Goal: Task Accomplishment & Management: Use online tool/utility

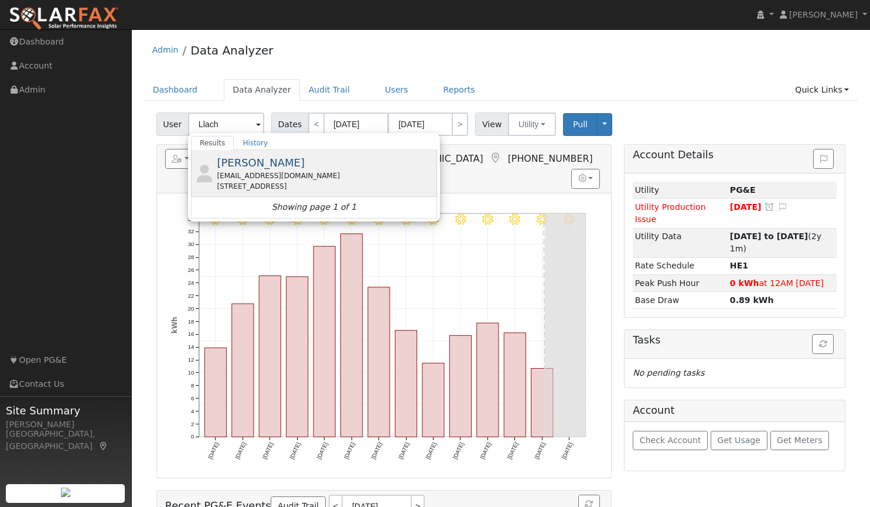
click at [237, 163] on span "[PERSON_NAME]" at bounding box center [261, 162] width 88 height 12
type input "[PERSON_NAME]"
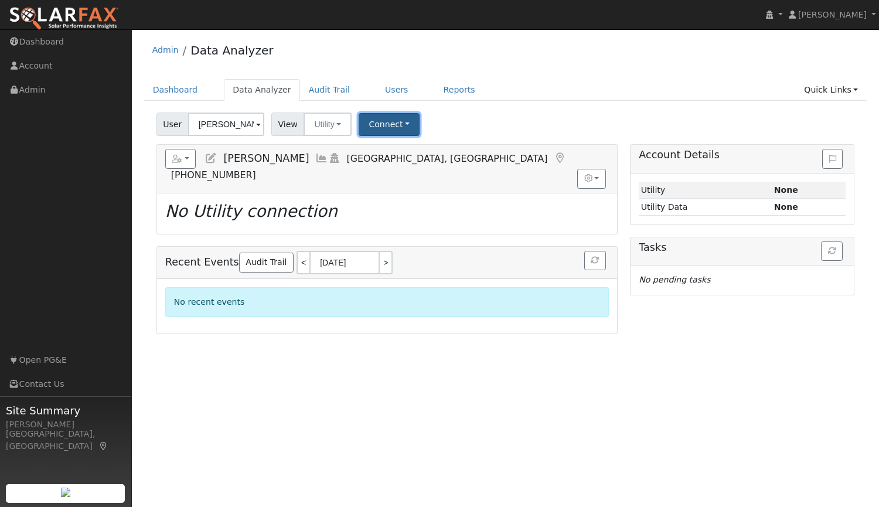
click at [380, 121] on button "Connect" at bounding box center [389, 124] width 61 height 23
click at [397, 150] on link "Select a Provider" at bounding box center [405, 150] width 91 height 16
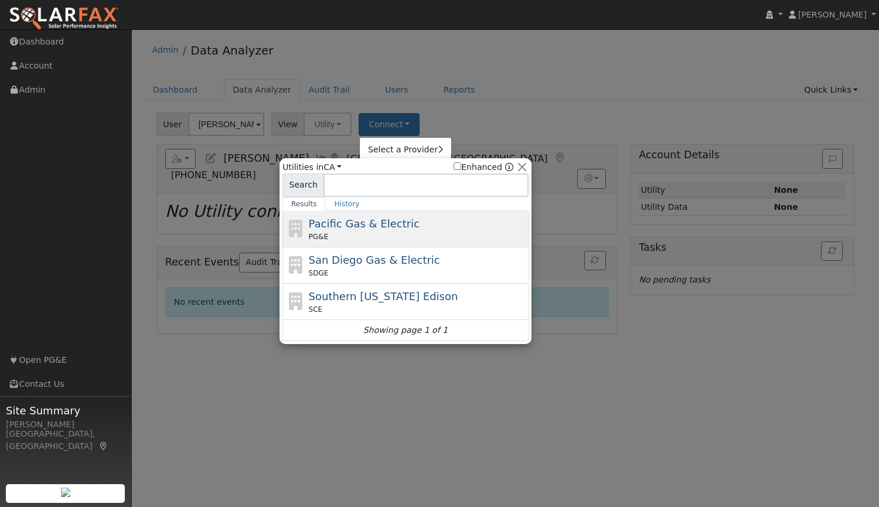
click at [354, 227] on span "Pacific Gas & Electric" at bounding box center [364, 223] width 111 height 12
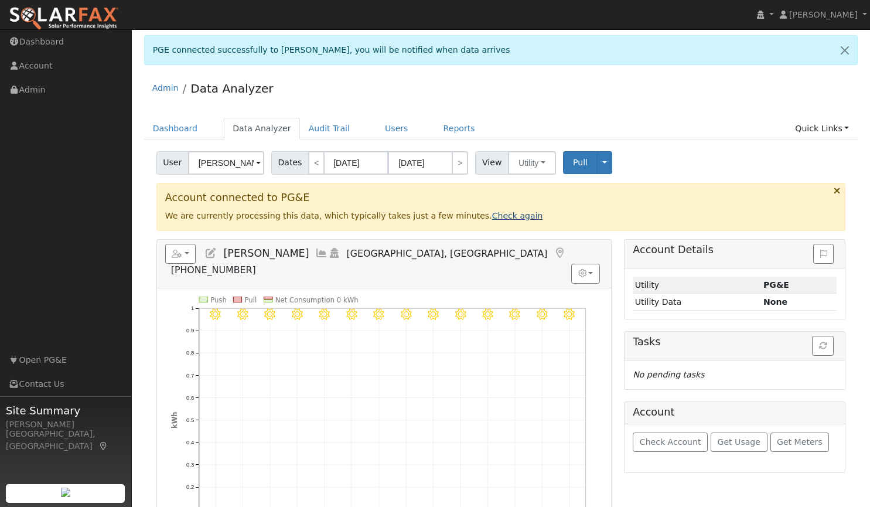
click at [492, 219] on link "Check again" at bounding box center [517, 215] width 51 height 9
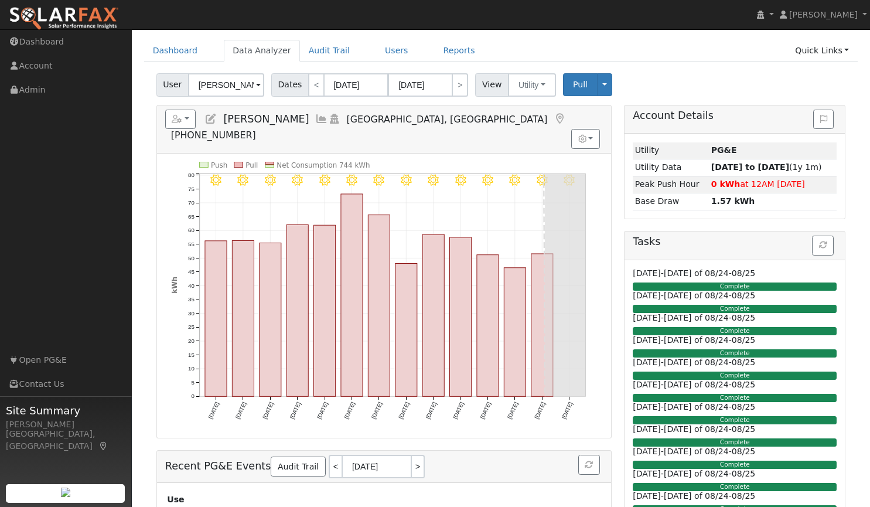
scroll to position [57, 0]
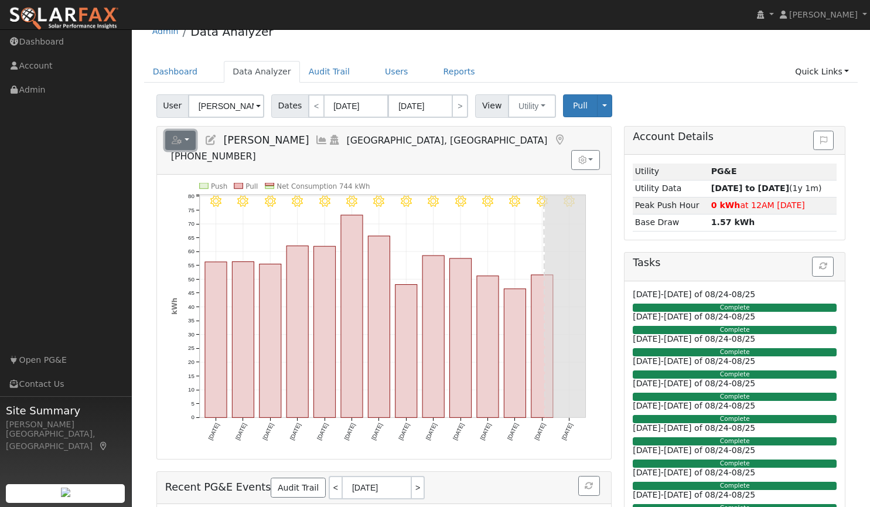
click at [181, 135] on button "button" at bounding box center [180, 141] width 31 height 20
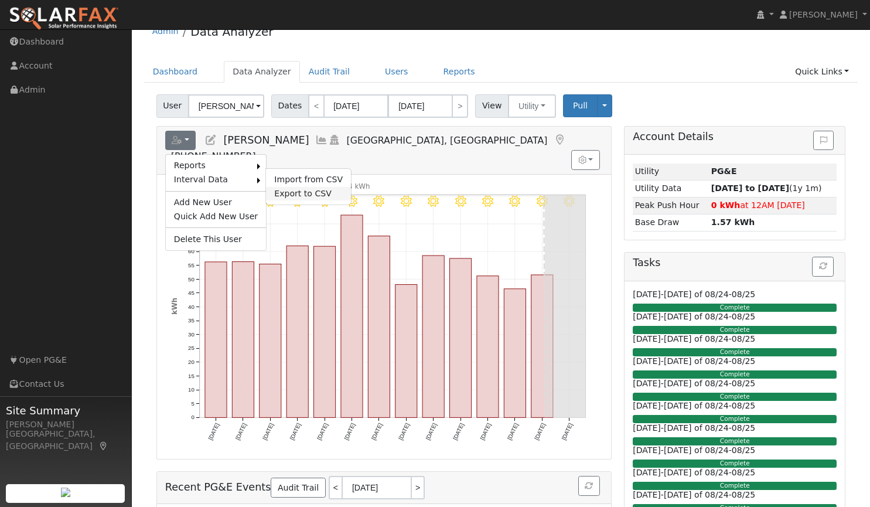
click at [278, 192] on link "Export to CSV" at bounding box center [308, 194] width 85 height 14
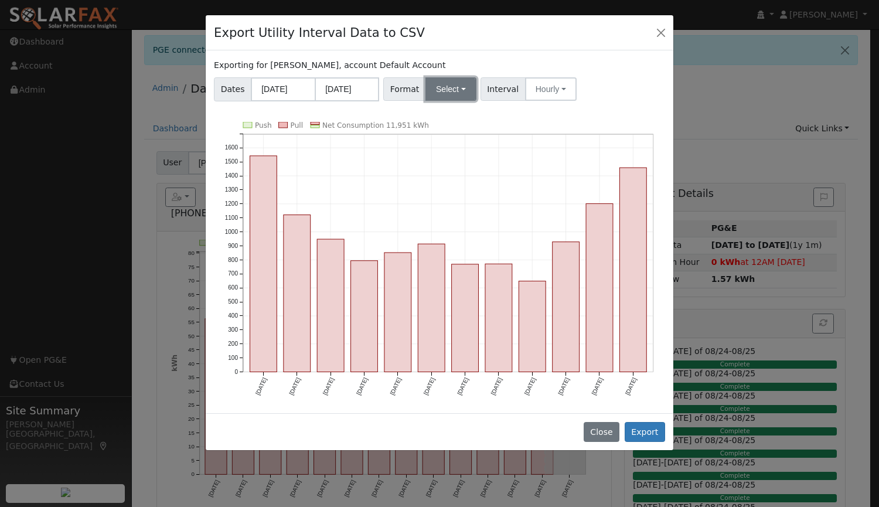
click at [446, 86] on button "Select" at bounding box center [450, 88] width 51 height 23
click at [448, 192] on link "Aurora" at bounding box center [464, 190] width 84 height 16
click at [533, 87] on button "Hourly" at bounding box center [553, 88] width 52 height 23
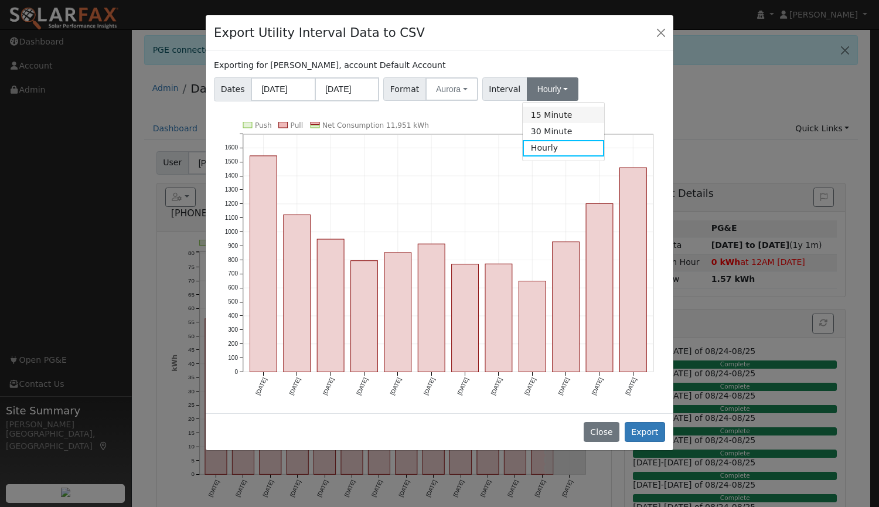
click at [536, 118] on link "15 Minute" at bounding box center [563, 115] width 81 height 16
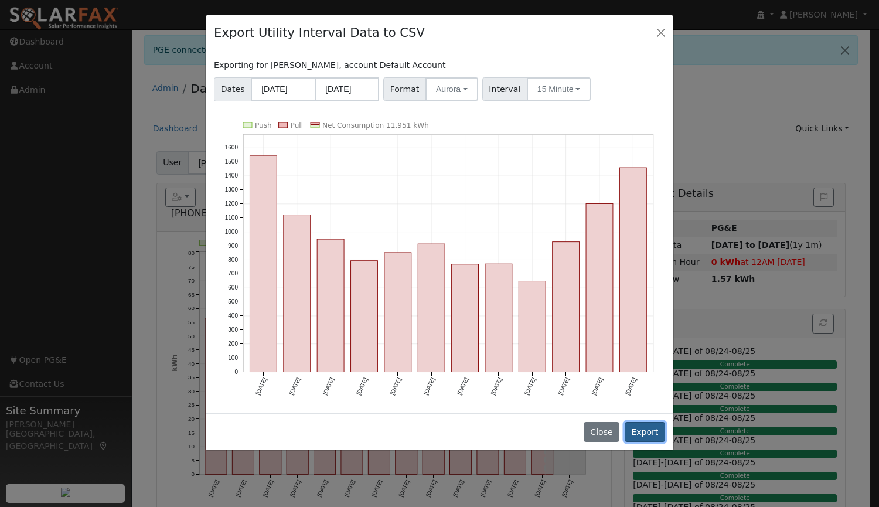
click at [643, 431] on button "Export" at bounding box center [645, 432] width 40 height 20
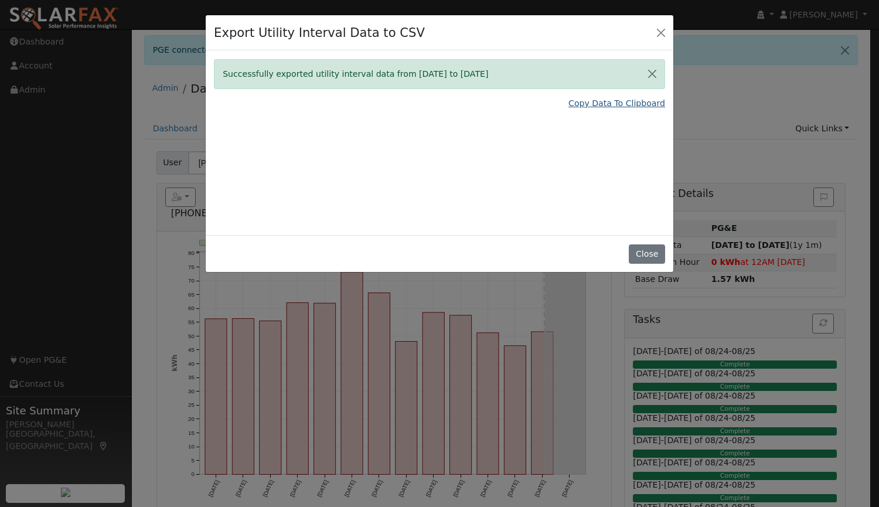
click at [590, 107] on link "Copy Data To Clipboard" at bounding box center [616, 103] width 97 height 12
click at [633, 243] on div "Close" at bounding box center [440, 253] width 468 height 37
click at [639, 253] on button "Close" at bounding box center [647, 254] width 36 height 20
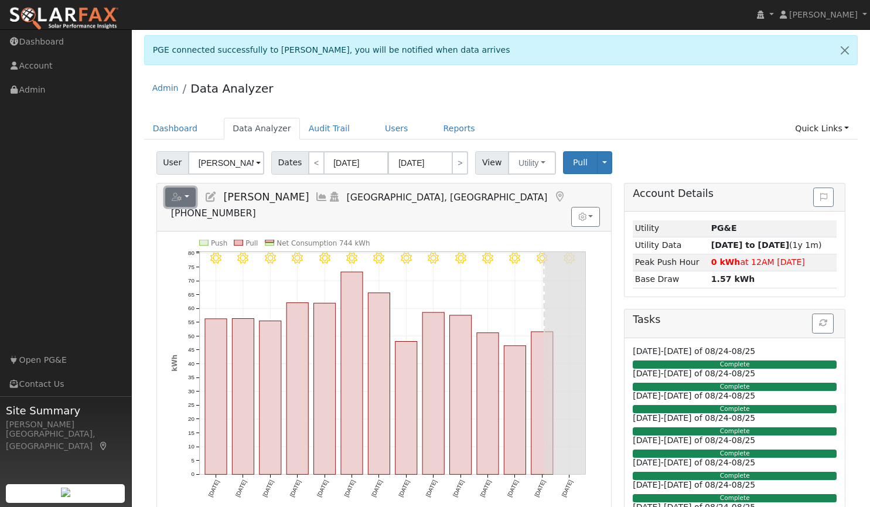
click at [186, 193] on button "button" at bounding box center [180, 197] width 31 height 20
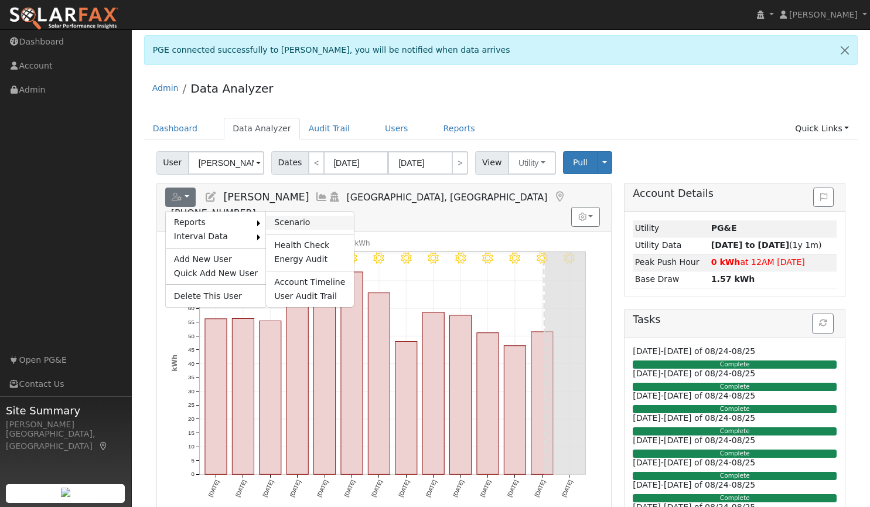
click at [277, 217] on link "Scenario" at bounding box center [309, 223] width 87 height 14
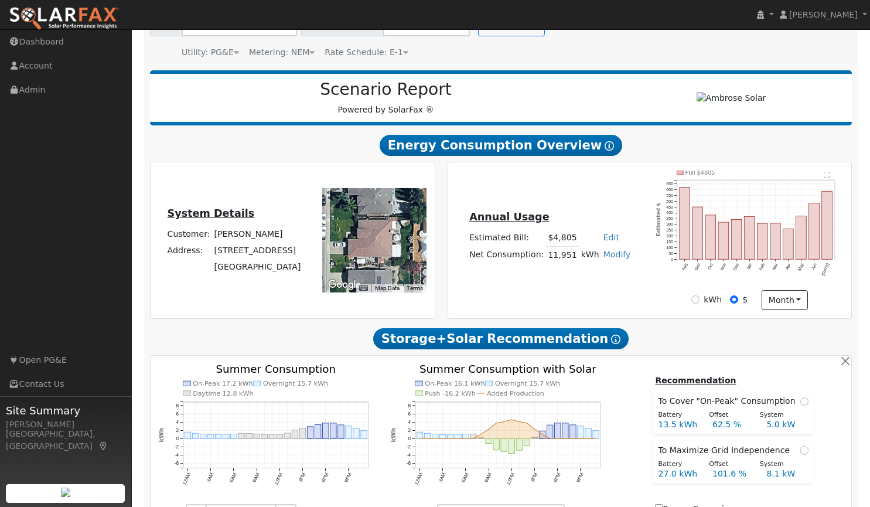
scroll to position [106, 0]
